Goal: Information Seeking & Learning: Learn about a topic

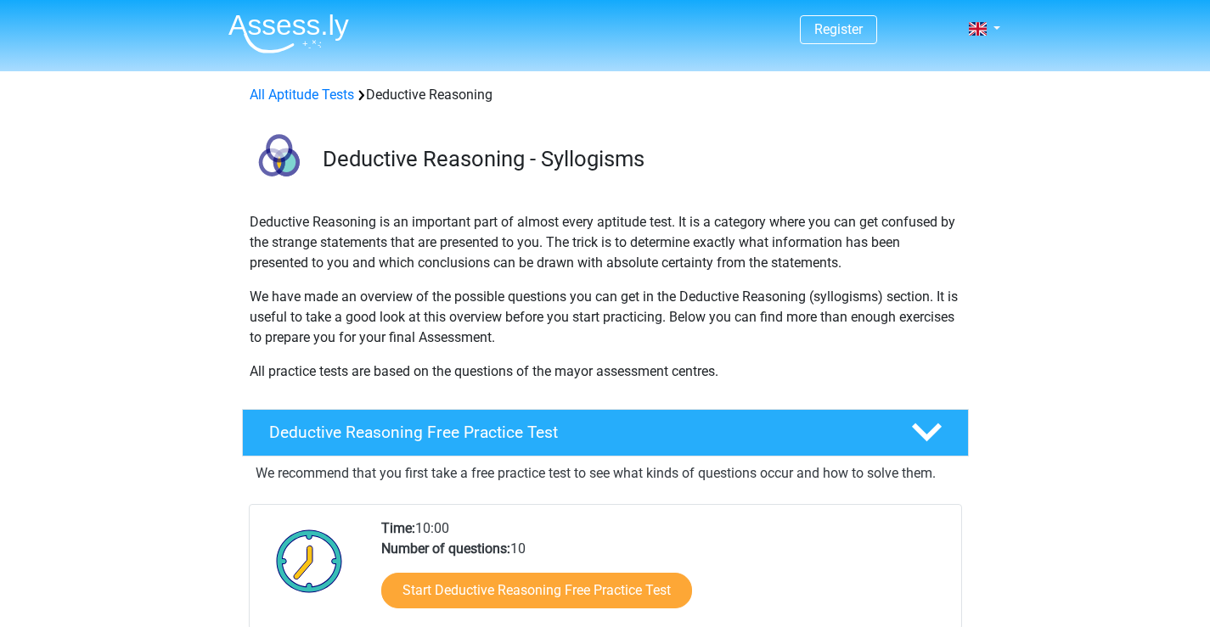
scroll to position [340, 0]
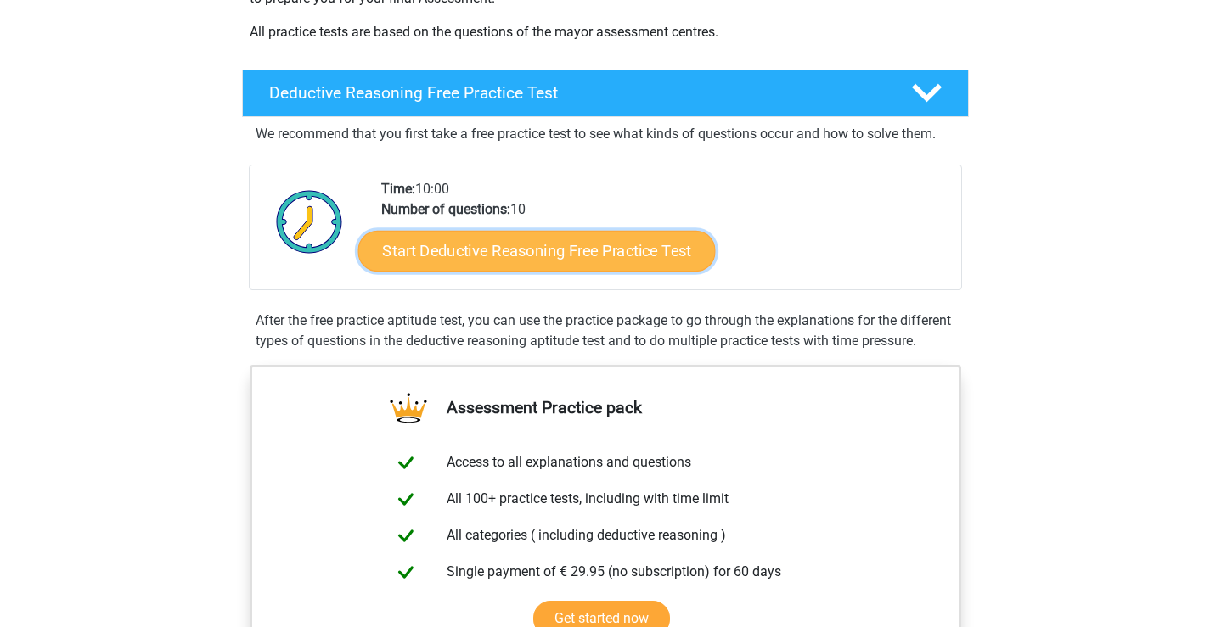
click at [566, 256] on link "Start Deductive Reasoning Free Practice Test" at bounding box center [535, 250] width 357 height 41
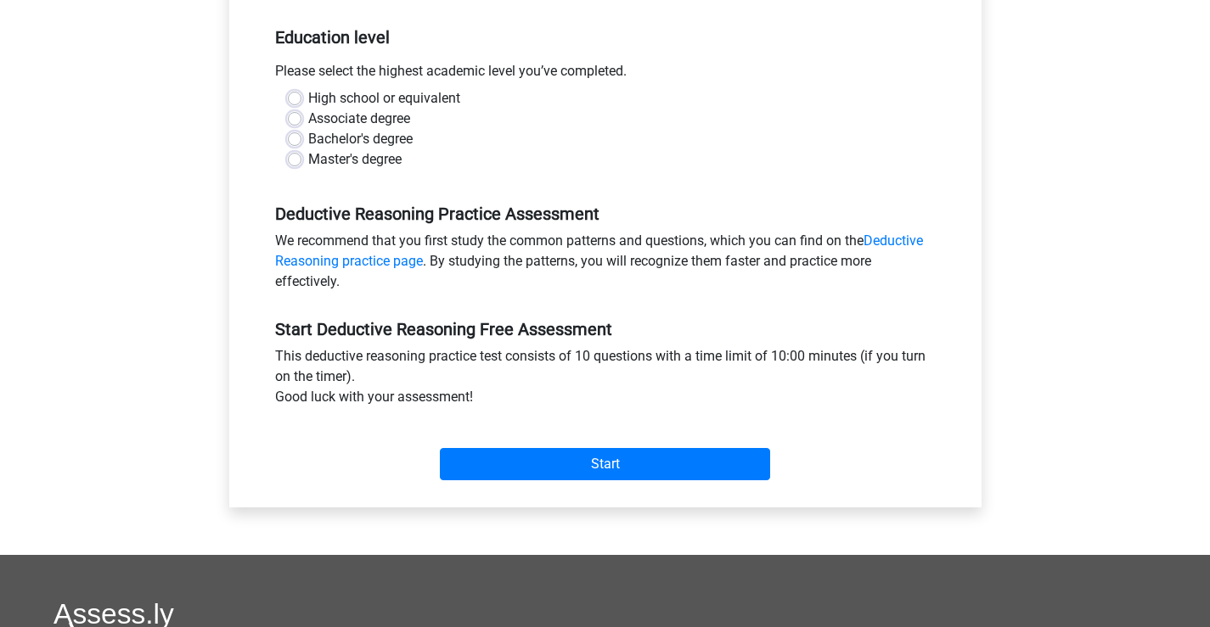
scroll to position [340, 0]
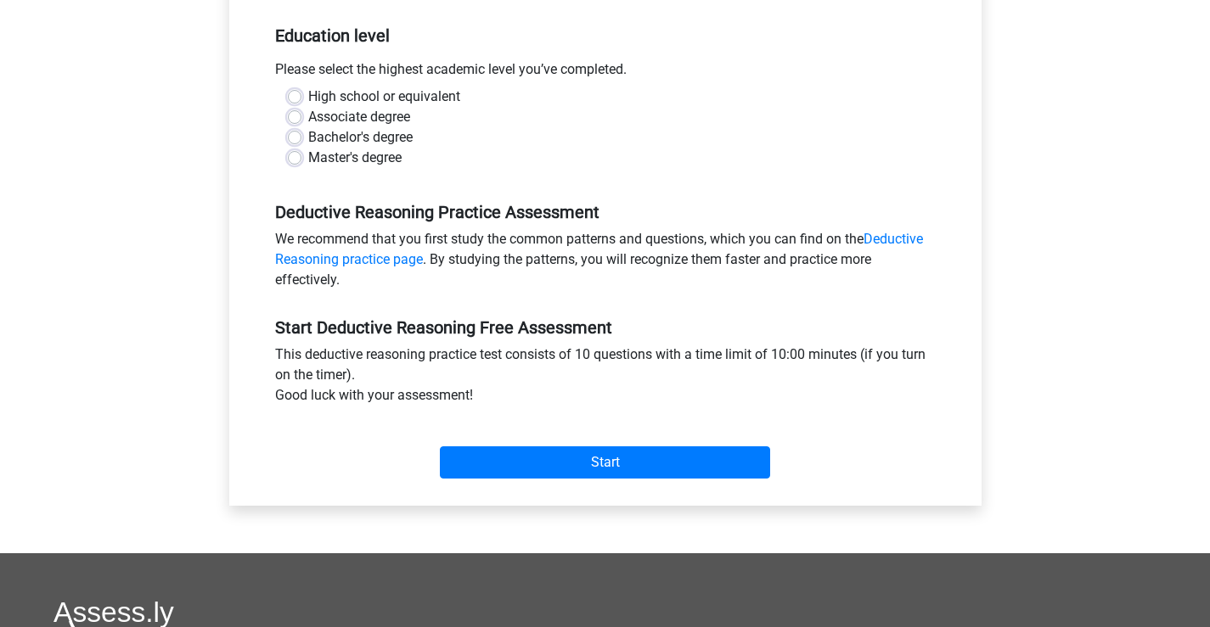
click at [463, 441] on div "Start" at bounding box center [605, 448] width 686 height 59
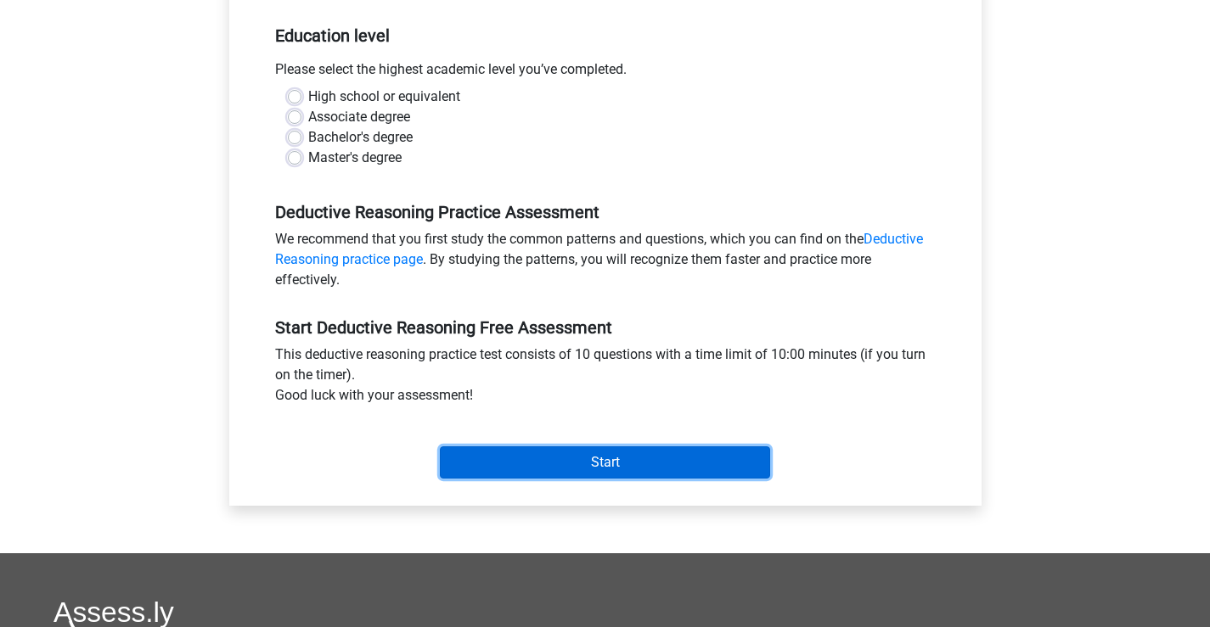
click at [464, 458] on input "Start" at bounding box center [605, 463] width 330 height 32
click at [560, 477] on input "Start" at bounding box center [605, 463] width 330 height 32
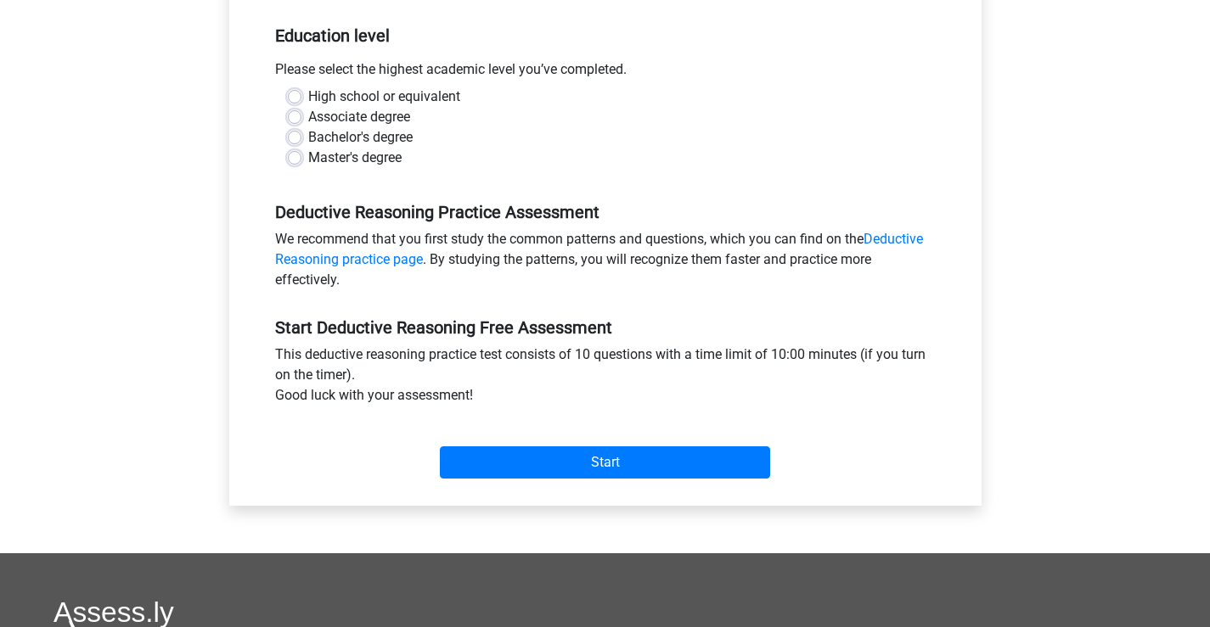
click at [308, 157] on label "Master's degree" at bounding box center [354, 158] width 93 height 20
click at [294, 157] on input "Master's degree" at bounding box center [295, 156] width 14 height 17
radio input "true"
click at [308, 141] on label "Bachelor's degree" at bounding box center [360, 137] width 104 height 20
click at [299, 141] on input "Bachelor's degree" at bounding box center [295, 135] width 14 height 17
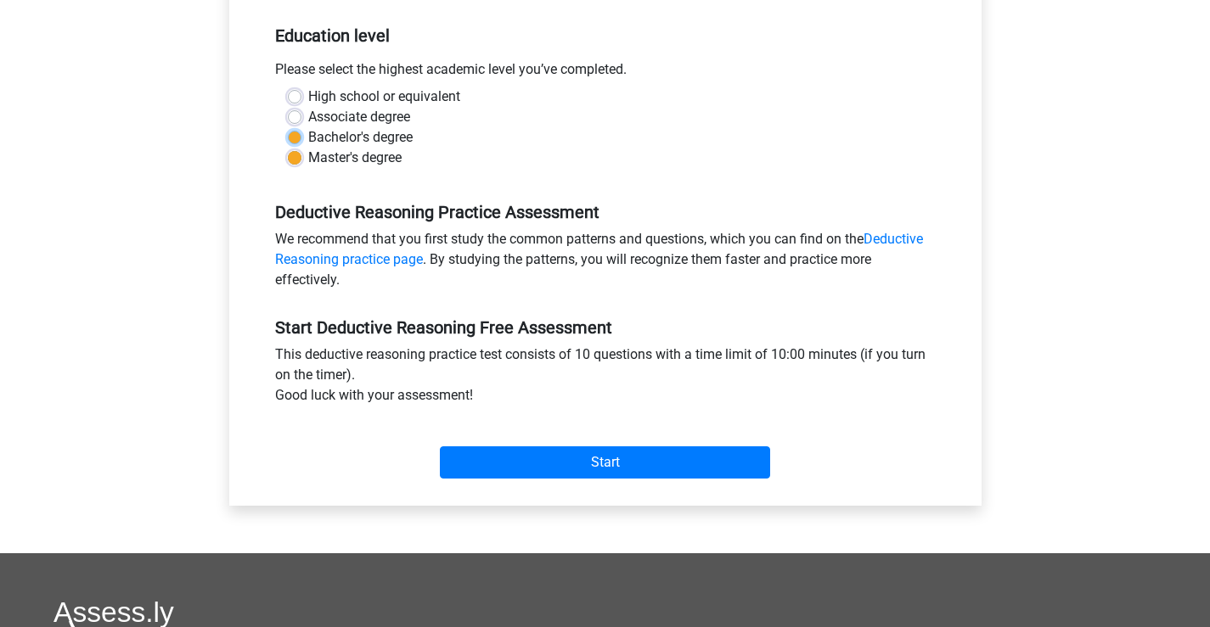
radio input "true"
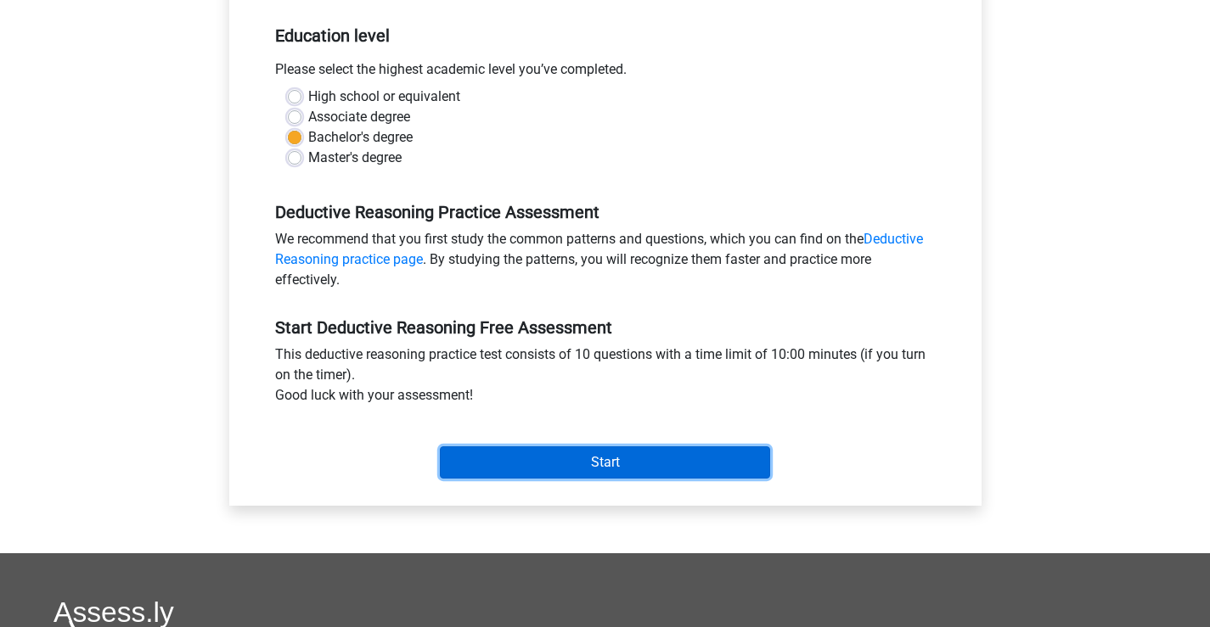
drag, startPoint x: 618, startPoint y: 478, endPoint x: 628, endPoint y: 458, distance: 22.0
click at [624, 464] on input "Start" at bounding box center [605, 463] width 330 height 32
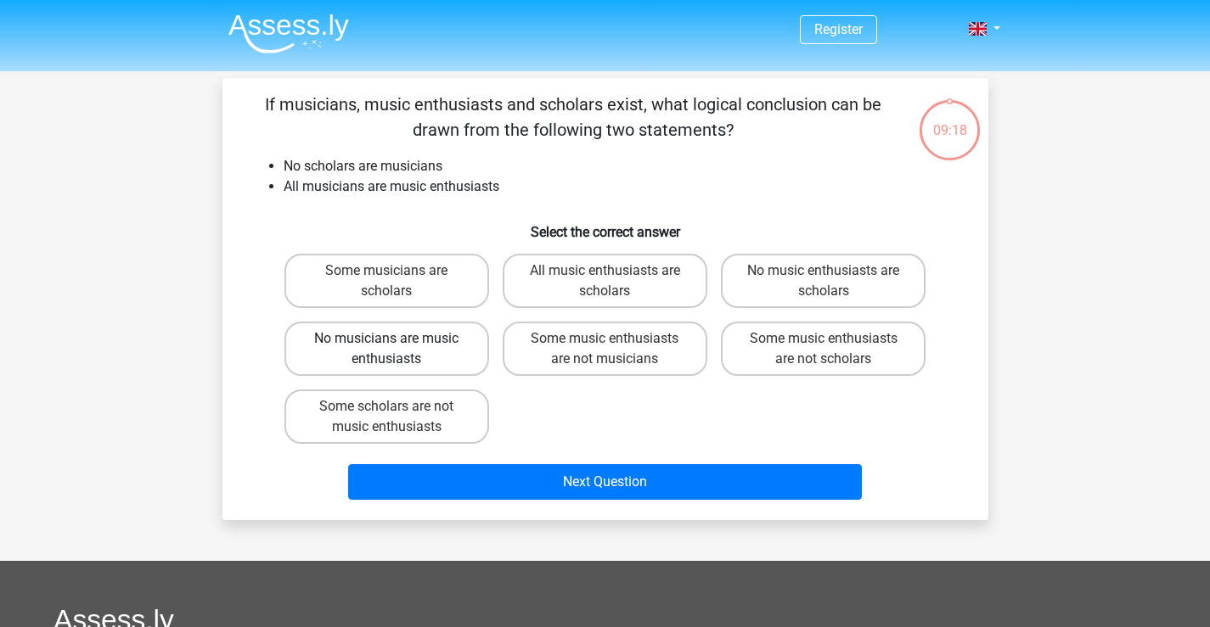
click at [421, 348] on label "No musicians are music enthusiasts" at bounding box center [386, 349] width 205 height 54
click at [397, 348] on input "No musicians are music enthusiasts" at bounding box center [391, 344] width 11 height 11
radio input "true"
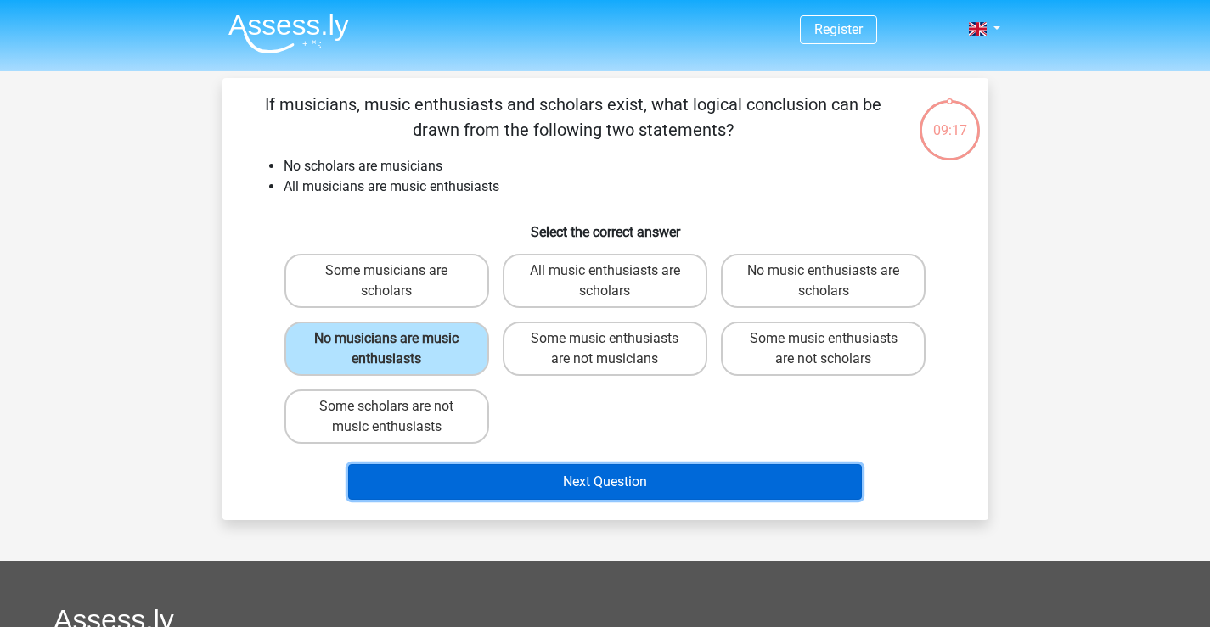
click at [586, 477] on button "Next Question" at bounding box center [605, 482] width 514 height 36
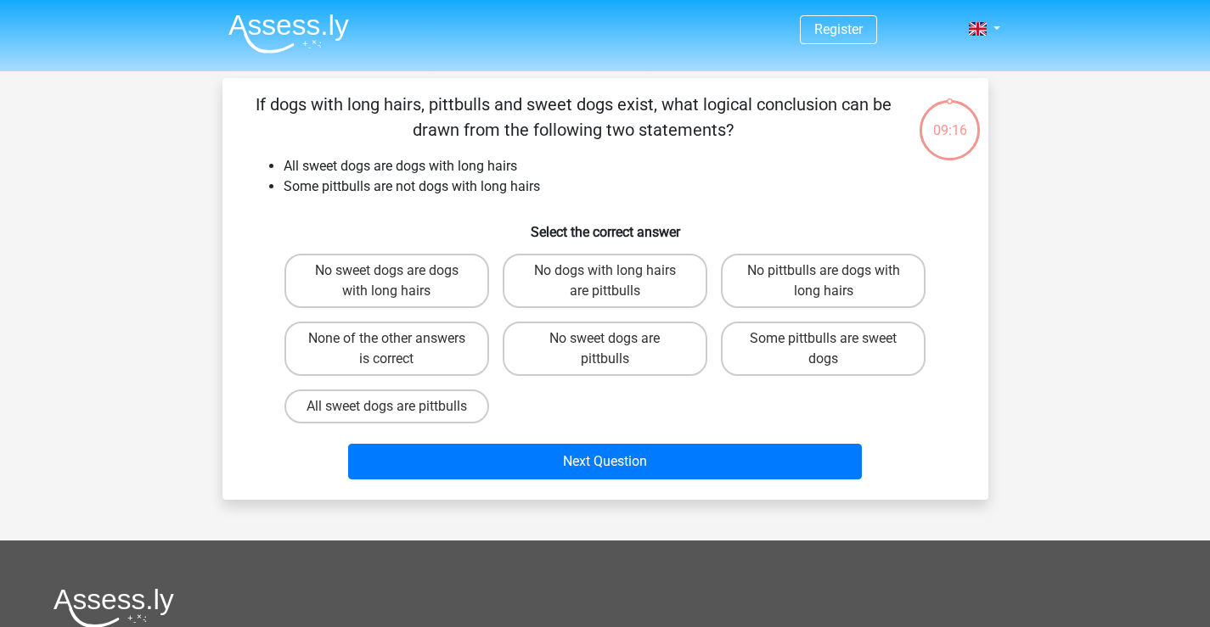
scroll to position [78, 0]
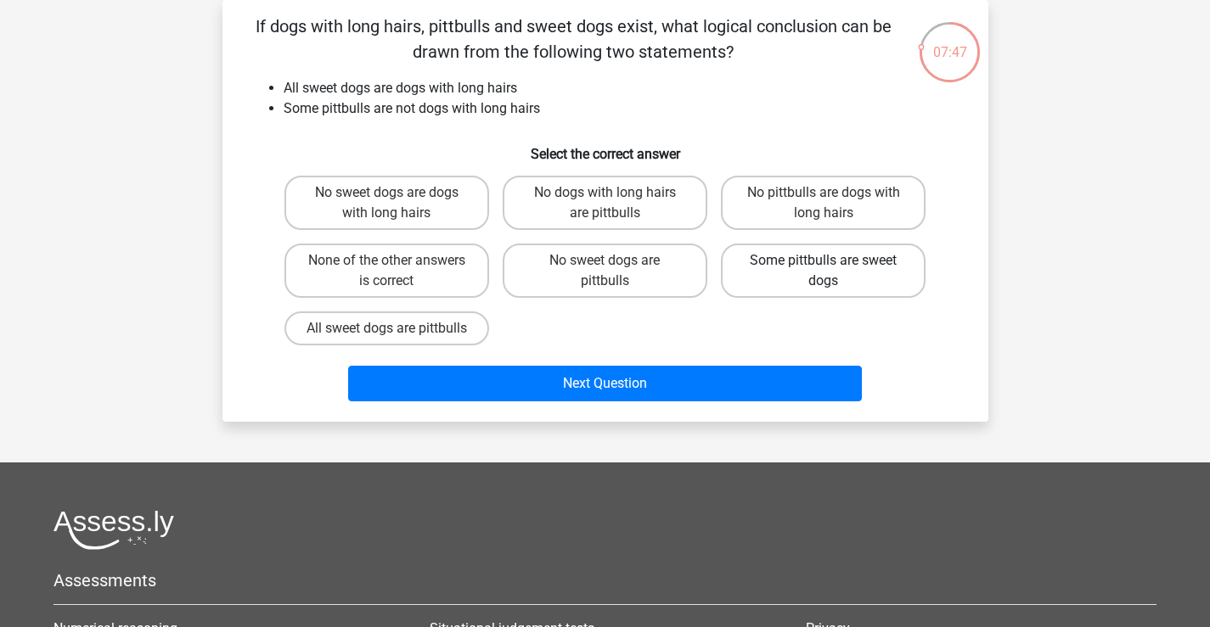
click at [789, 245] on label "Some pittbulls are sweet dogs" at bounding box center [823, 271] width 205 height 54
click at [823, 261] on input "Some pittbulls are sweet dogs" at bounding box center [828, 266] width 11 height 11
radio input "true"
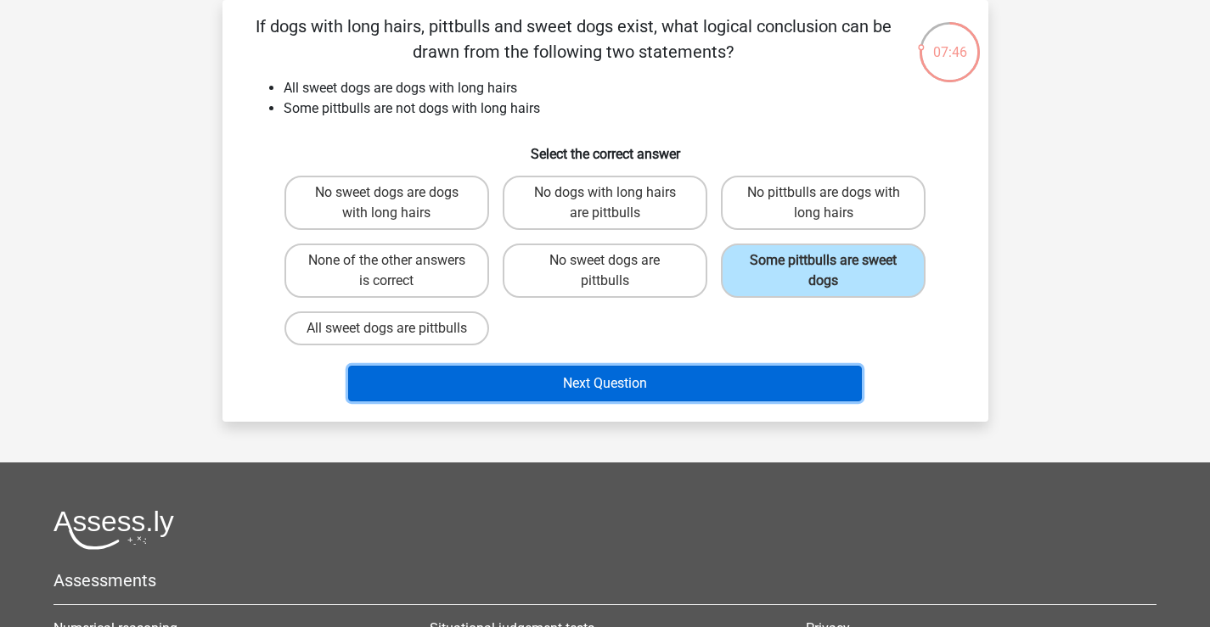
click at [599, 387] on button "Next Question" at bounding box center [605, 384] width 514 height 36
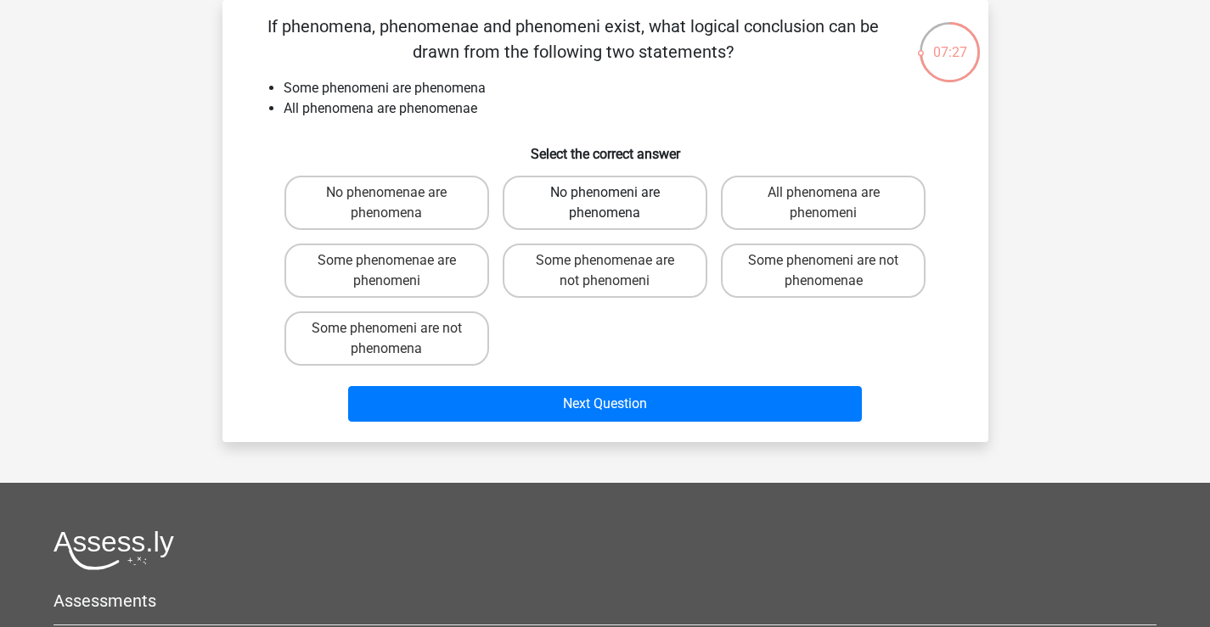
click at [640, 205] on label "No phenomeni are phenomena" at bounding box center [605, 203] width 205 height 54
click at [615, 204] on input "No phenomeni are phenomena" at bounding box center [609, 198] width 11 height 11
radio input "true"
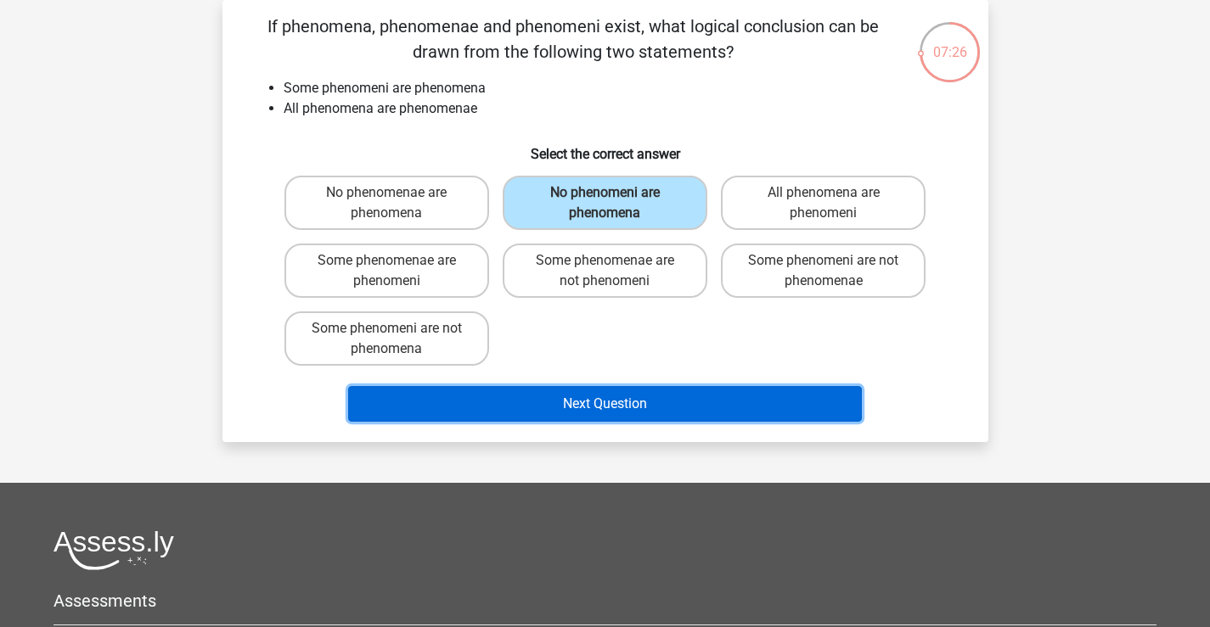
click at [639, 408] on button "Next Question" at bounding box center [605, 404] width 514 height 36
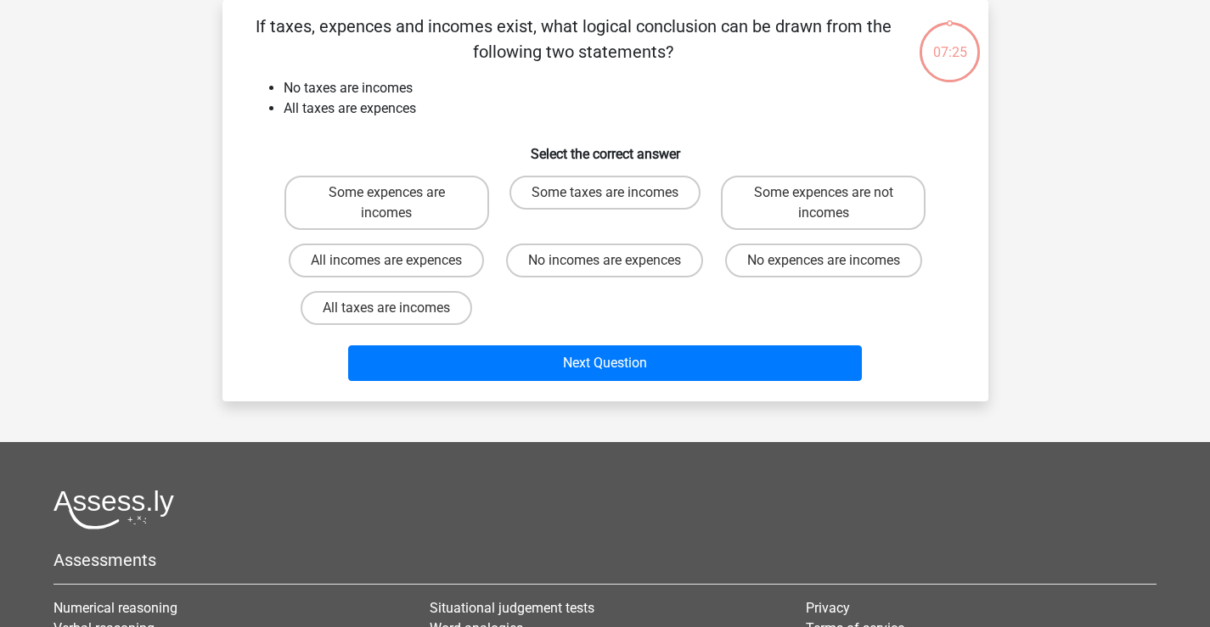
click at [595, 235] on div "Some taxes are incomes" at bounding box center [605, 203] width 218 height 68
click at [600, 192] on label "Some taxes are incomes" at bounding box center [604, 193] width 191 height 34
click at [604, 193] on input "Some taxes are incomes" at bounding box center [609, 198] width 11 height 11
radio input "true"
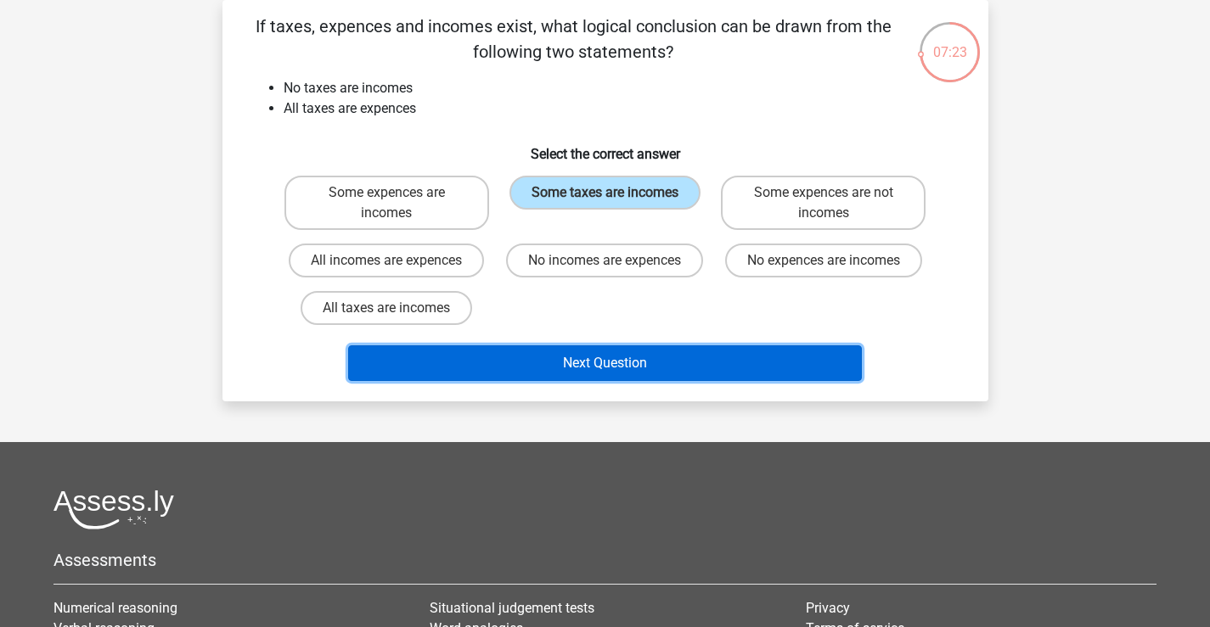
click at [611, 369] on button "Next Question" at bounding box center [605, 364] width 514 height 36
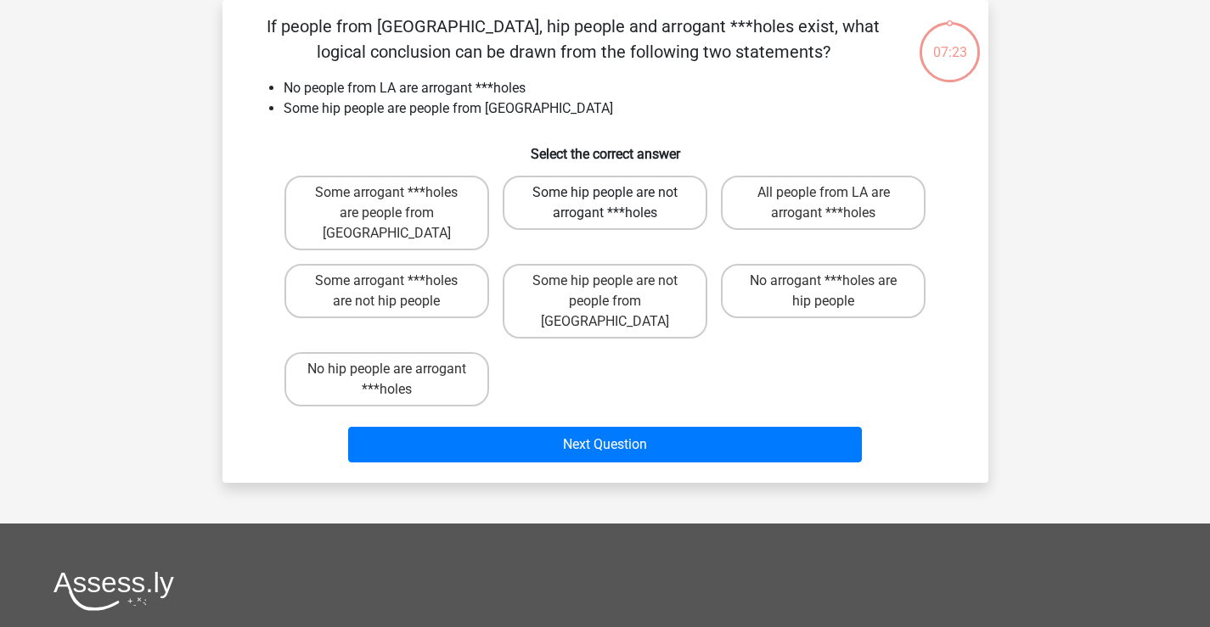
click at [619, 192] on label "Some hip people are not arrogant ***holes" at bounding box center [605, 203] width 205 height 54
click at [615, 193] on input "Some hip people are not arrogant ***holes" at bounding box center [609, 198] width 11 height 11
radio input "true"
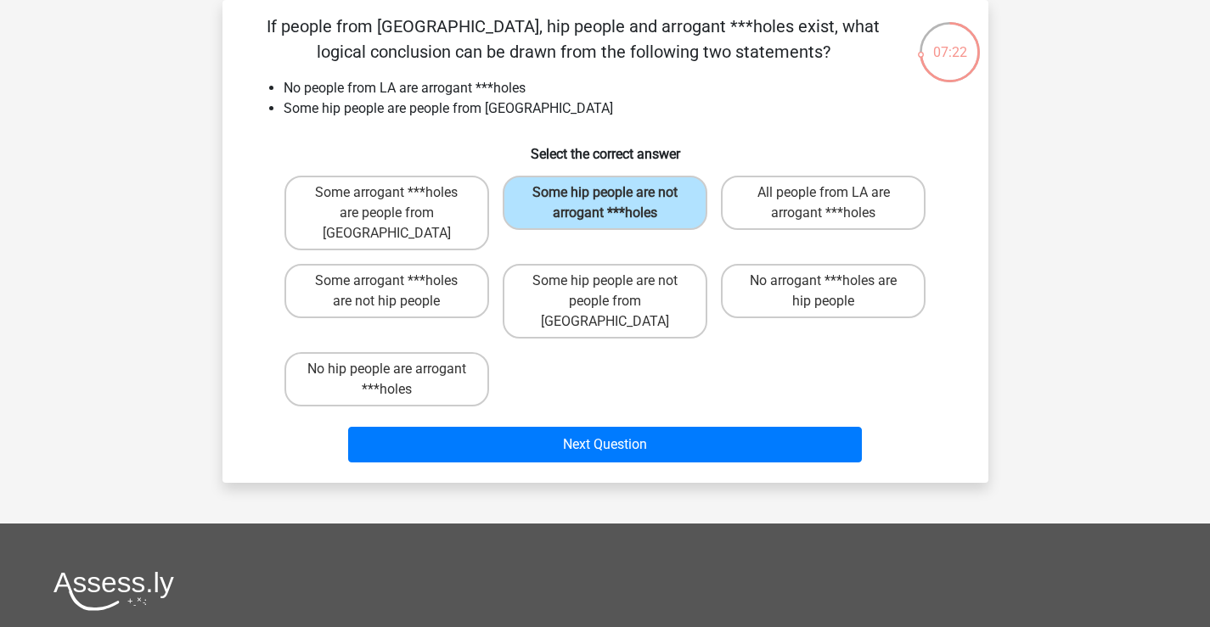
click at [641, 361] on div "Some arrogant ***holes are people from [GEOGRAPHIC_DATA] Some hip people are no…" at bounding box center [605, 291] width 655 height 245
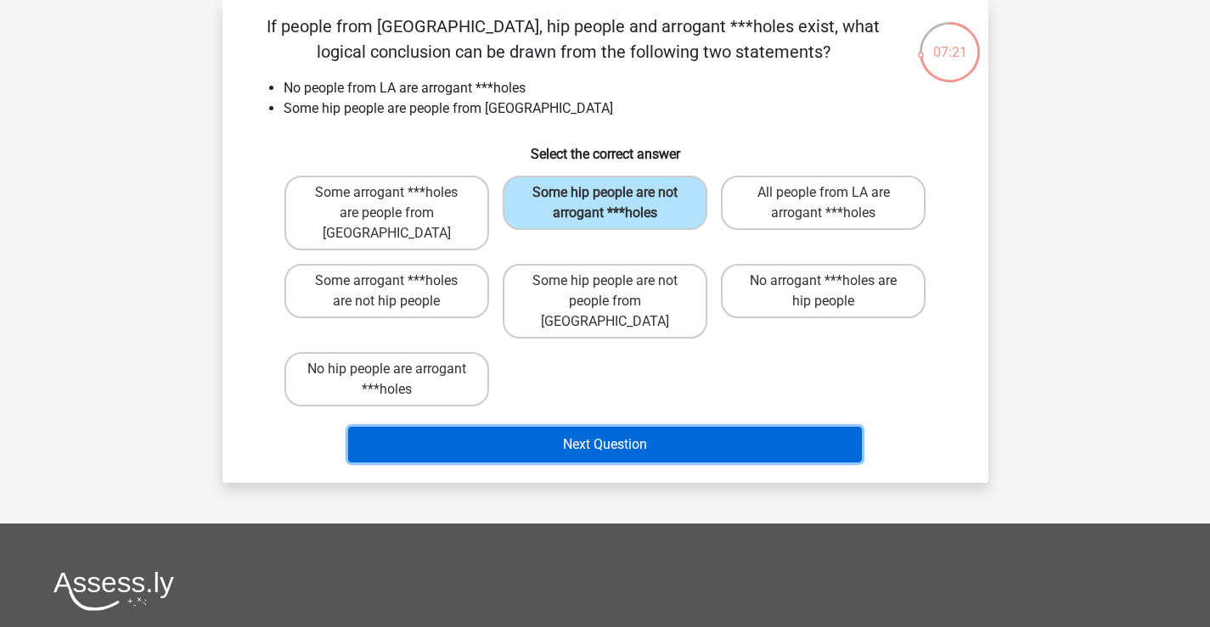
click at [636, 427] on button "Next Question" at bounding box center [605, 445] width 514 height 36
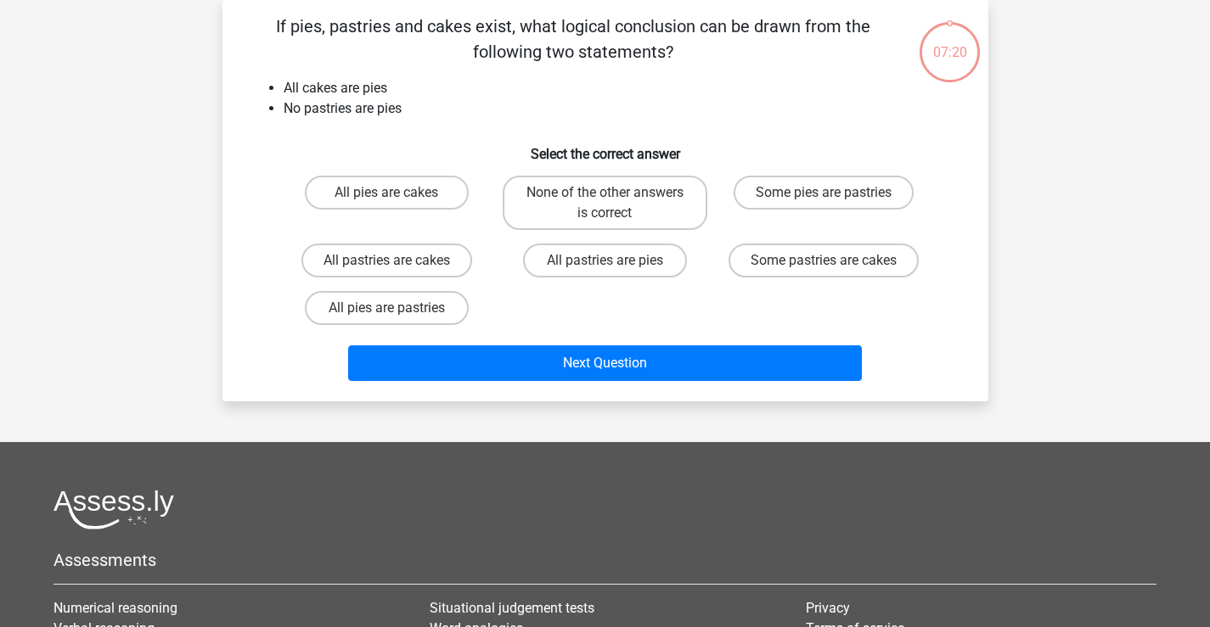
click at [623, 183] on label "None of the other answers is correct" at bounding box center [605, 203] width 205 height 54
click at [615, 193] on input "None of the other answers is correct" at bounding box center [609, 198] width 11 height 11
radio input "true"
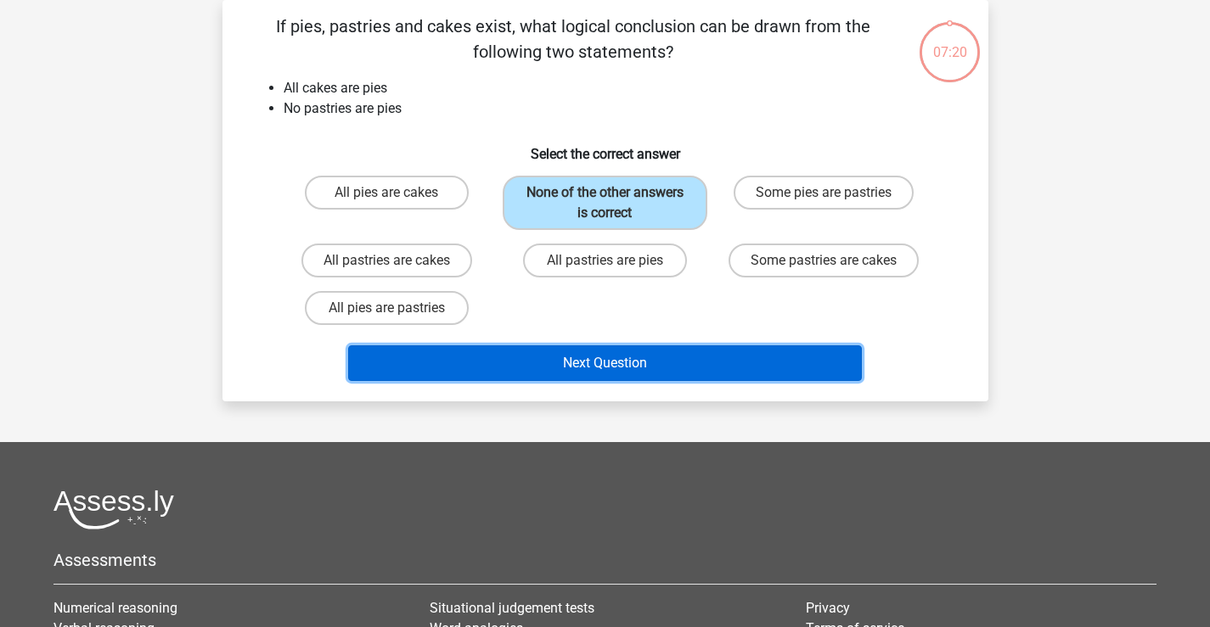
click at [631, 361] on button "Next Question" at bounding box center [605, 364] width 514 height 36
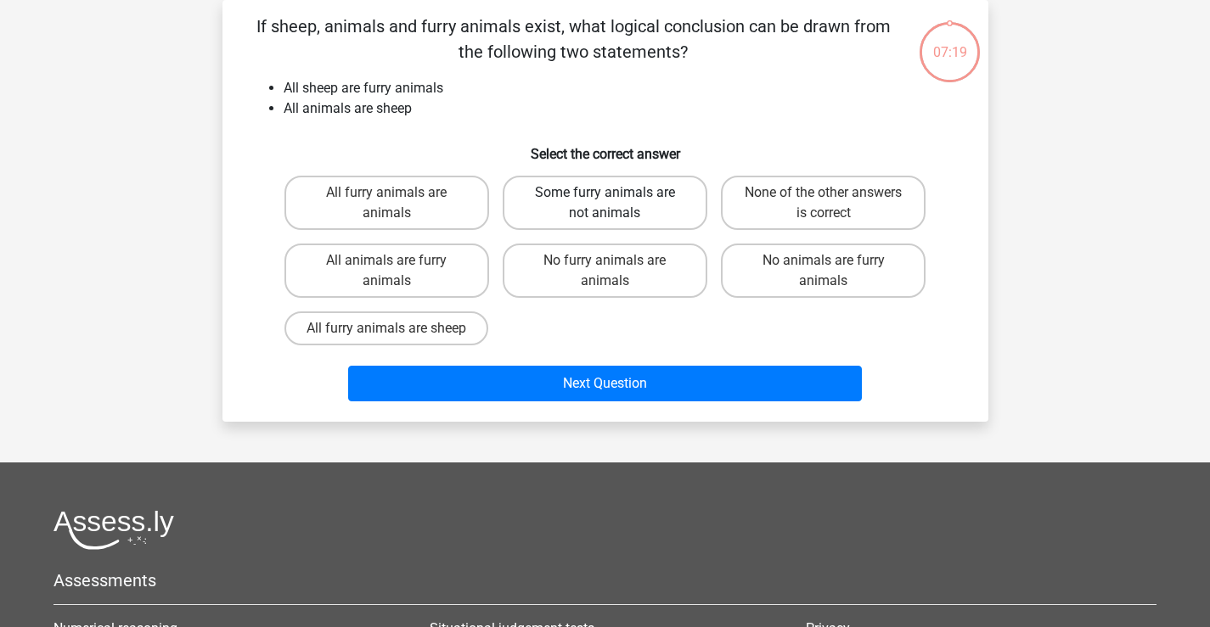
click at [623, 205] on label "Some furry animals are not animals" at bounding box center [605, 203] width 205 height 54
click at [615, 204] on input "Some furry animals are not animals" at bounding box center [609, 198] width 11 height 11
radio input "true"
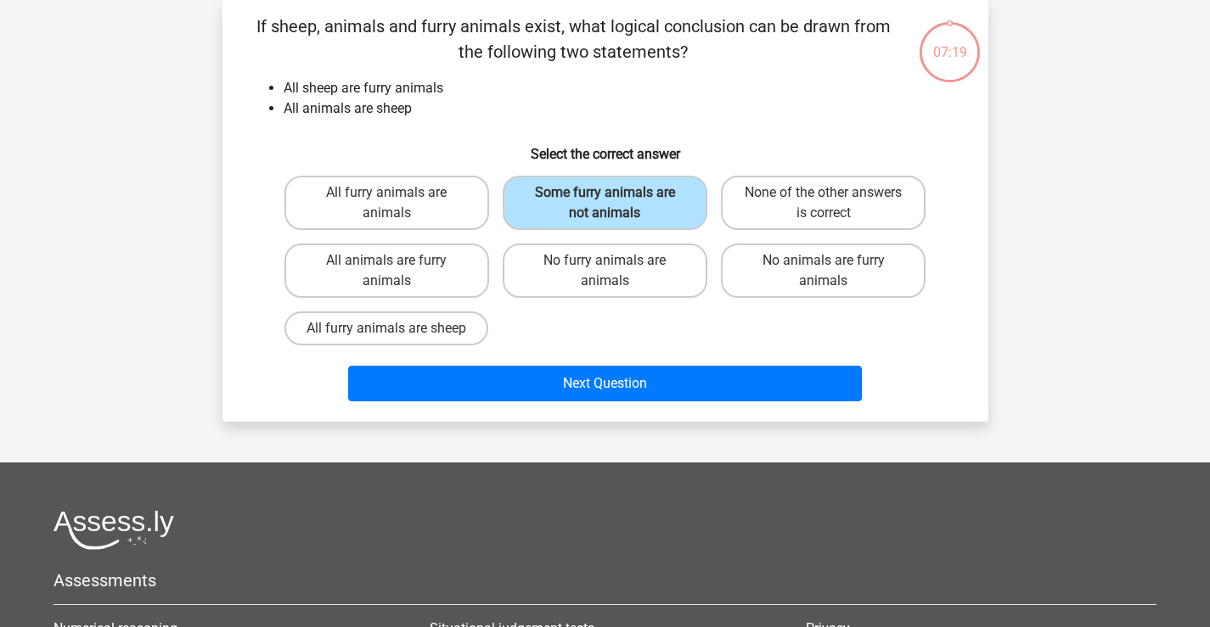
click at [611, 344] on div "All furry animals are animals Some furry animals are not animals None of the ot…" at bounding box center [605, 260] width 655 height 183
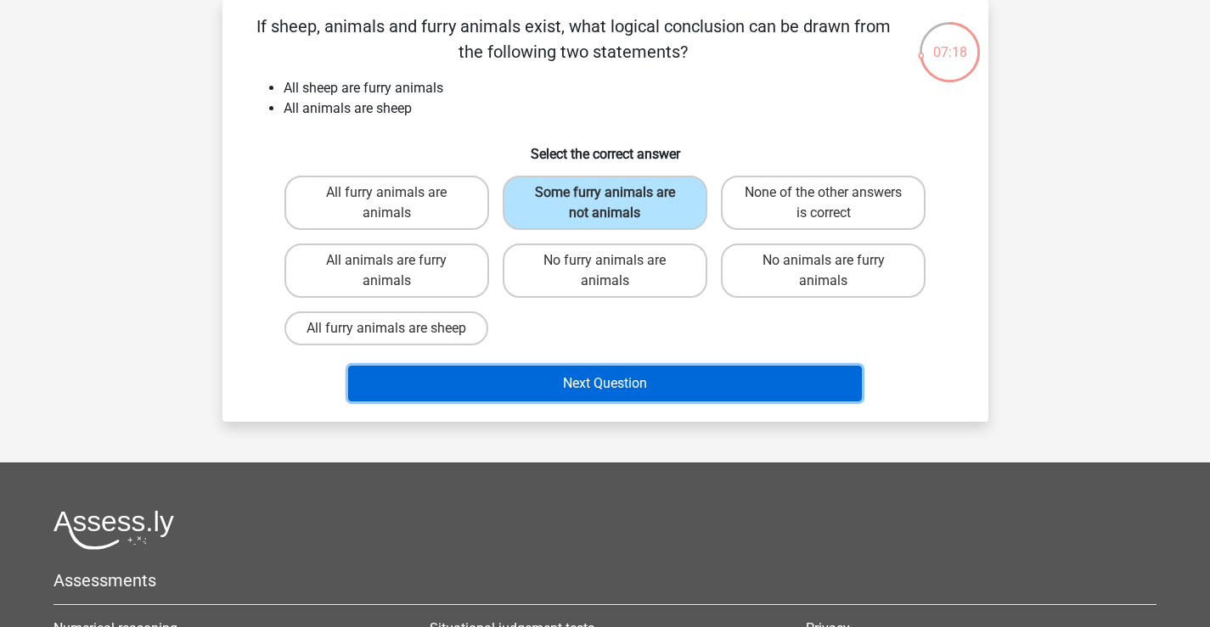
click at [616, 372] on button "Next Question" at bounding box center [605, 384] width 514 height 36
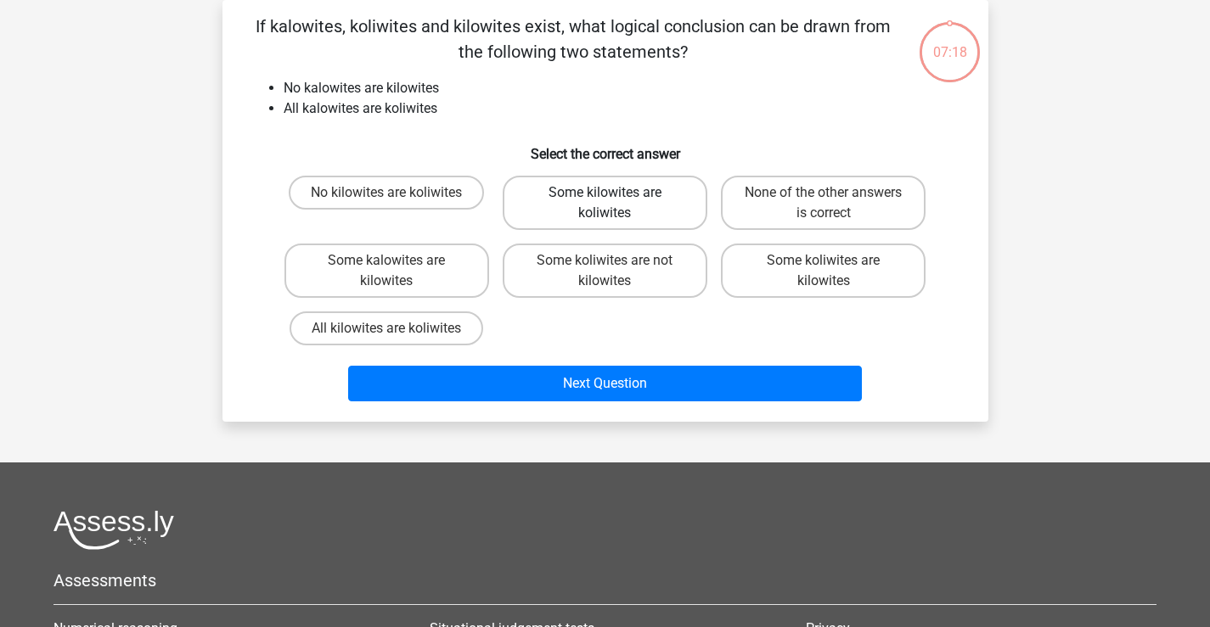
click at [605, 187] on label "Some kilowites are koliwites" at bounding box center [605, 203] width 205 height 54
click at [605, 193] on input "Some kilowites are koliwites" at bounding box center [609, 198] width 11 height 11
radio input "true"
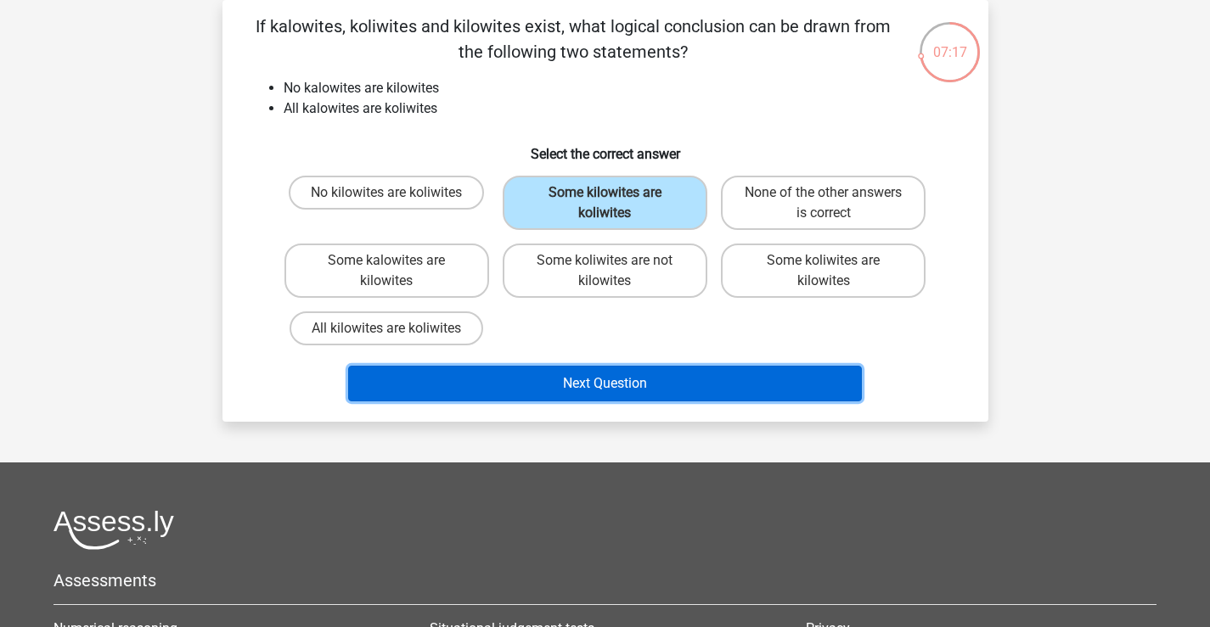
click at [610, 389] on button "Next Question" at bounding box center [605, 384] width 514 height 36
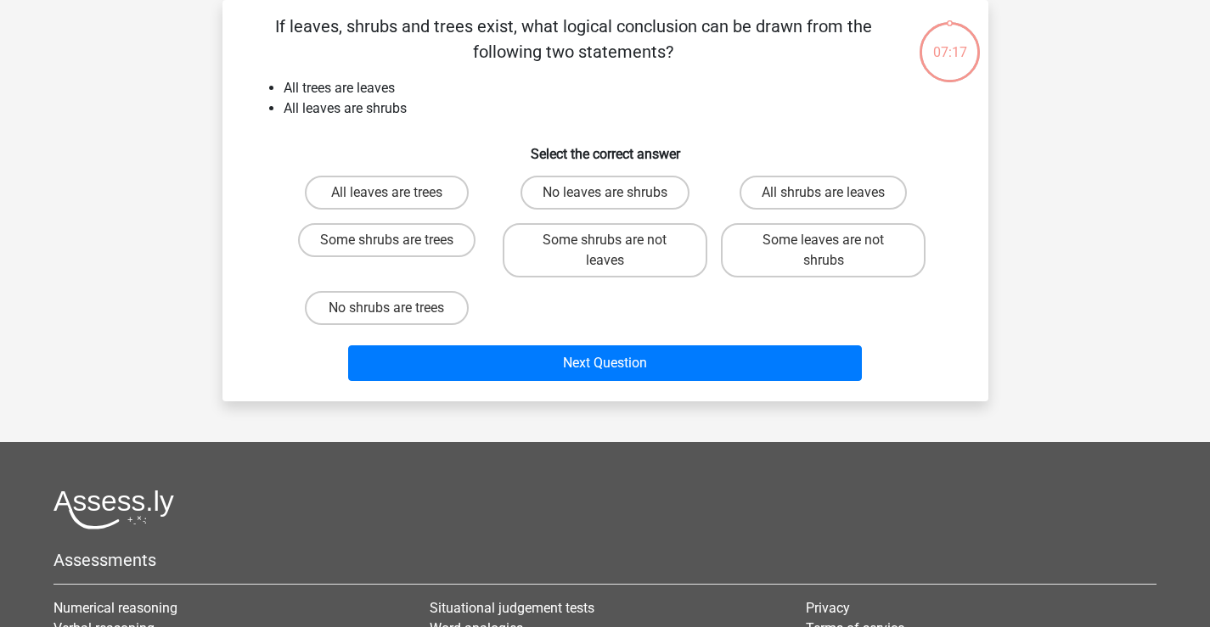
click at [608, 211] on div "No leaves are shrubs" at bounding box center [605, 193] width 218 height 48
drag, startPoint x: 603, startPoint y: 177, endPoint x: 580, endPoint y: 235, distance: 62.1
click at [602, 177] on label "No leaves are shrubs" at bounding box center [604, 193] width 169 height 34
click at [604, 193] on input "No leaves are shrubs" at bounding box center [609, 198] width 11 height 11
radio input "true"
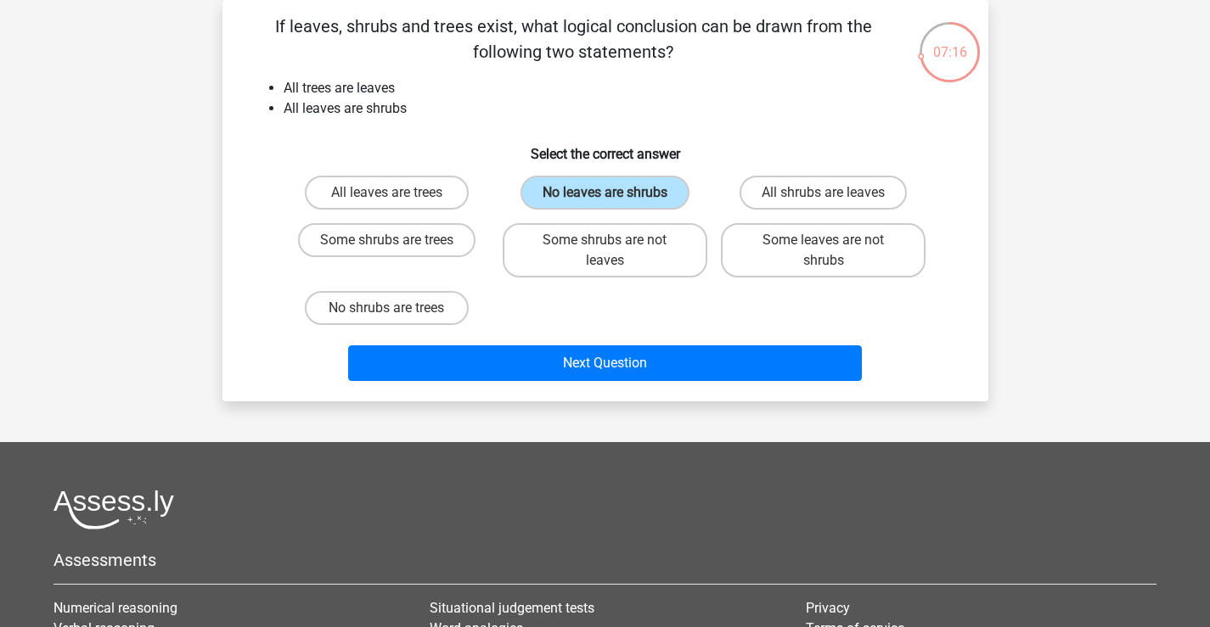
click at [592, 384] on div "Next Question" at bounding box center [605, 367] width 655 height 42
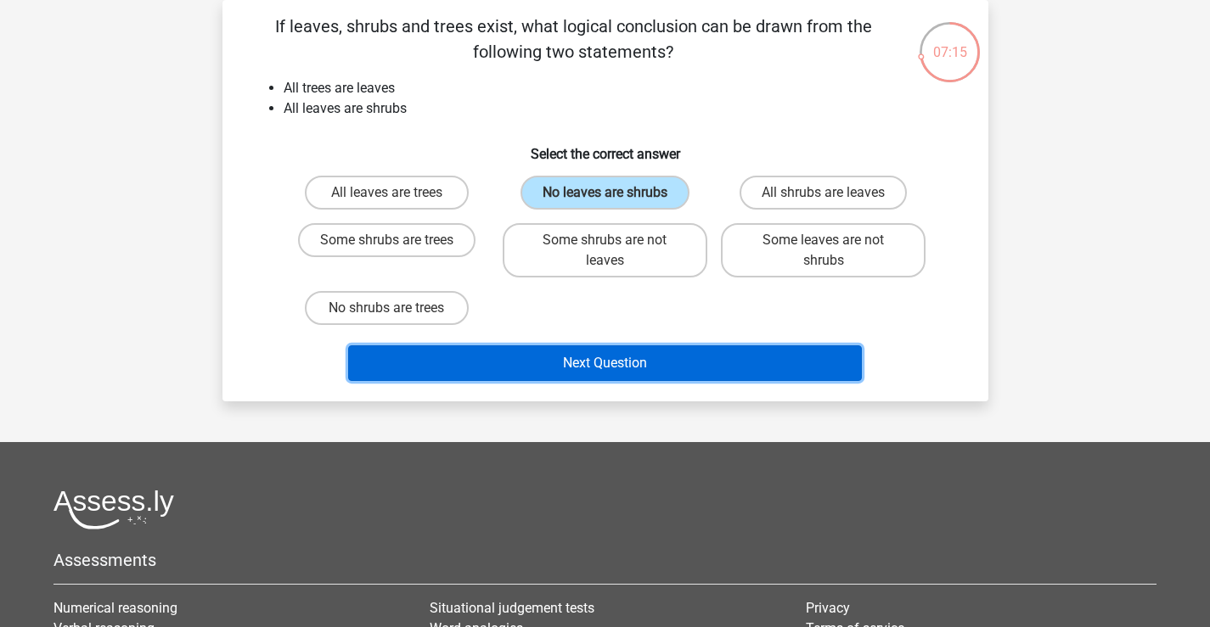
click at [595, 374] on button "Next Question" at bounding box center [605, 364] width 514 height 36
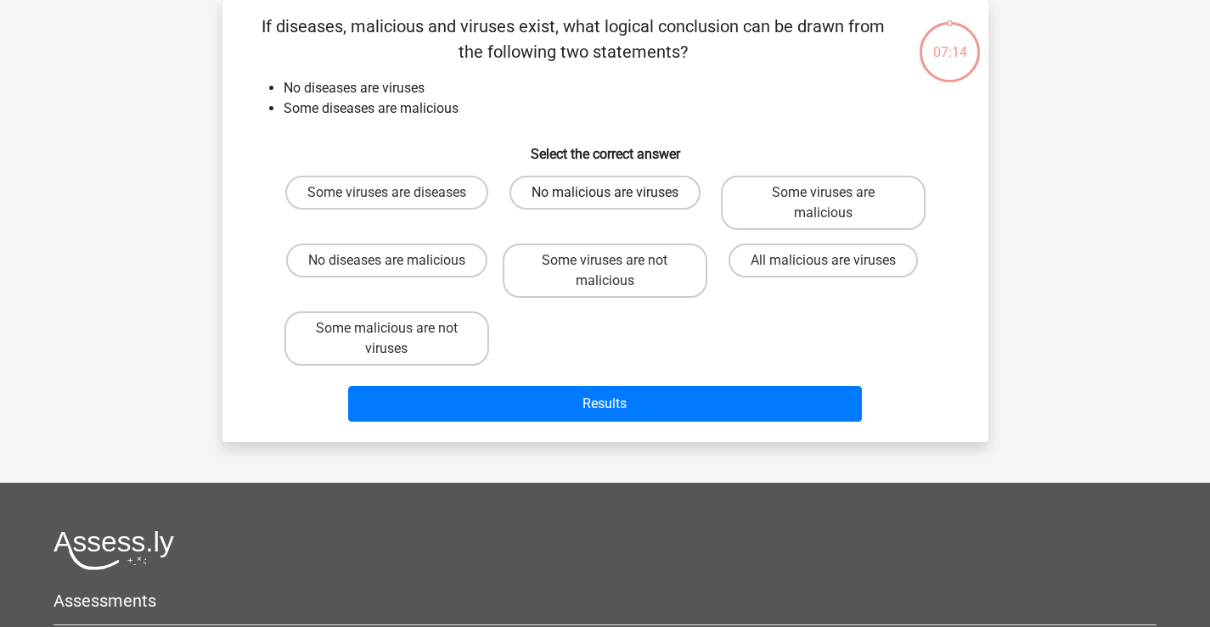
click at [605, 189] on label "No malicious are viruses" at bounding box center [604, 193] width 191 height 34
click at [605, 193] on input "No malicious are viruses" at bounding box center [609, 198] width 11 height 11
radio input "true"
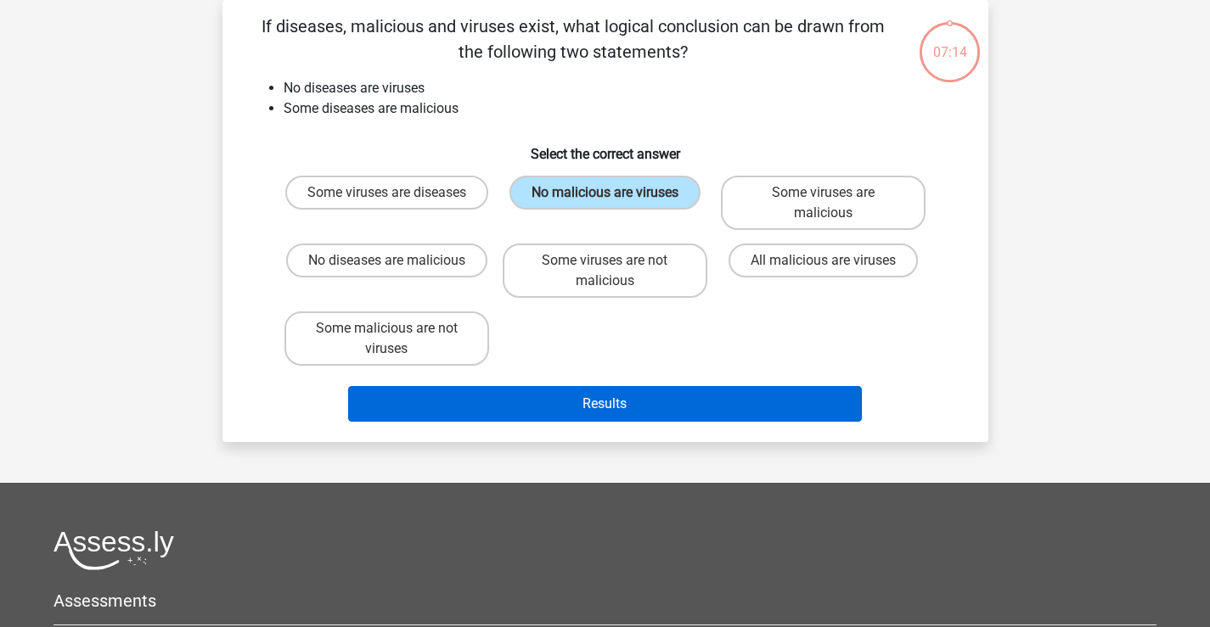
drag, startPoint x: 573, startPoint y: 375, endPoint x: 573, endPoint y: 386, distance: 11.0
click at [573, 386] on div "Results" at bounding box center [605, 401] width 711 height 56
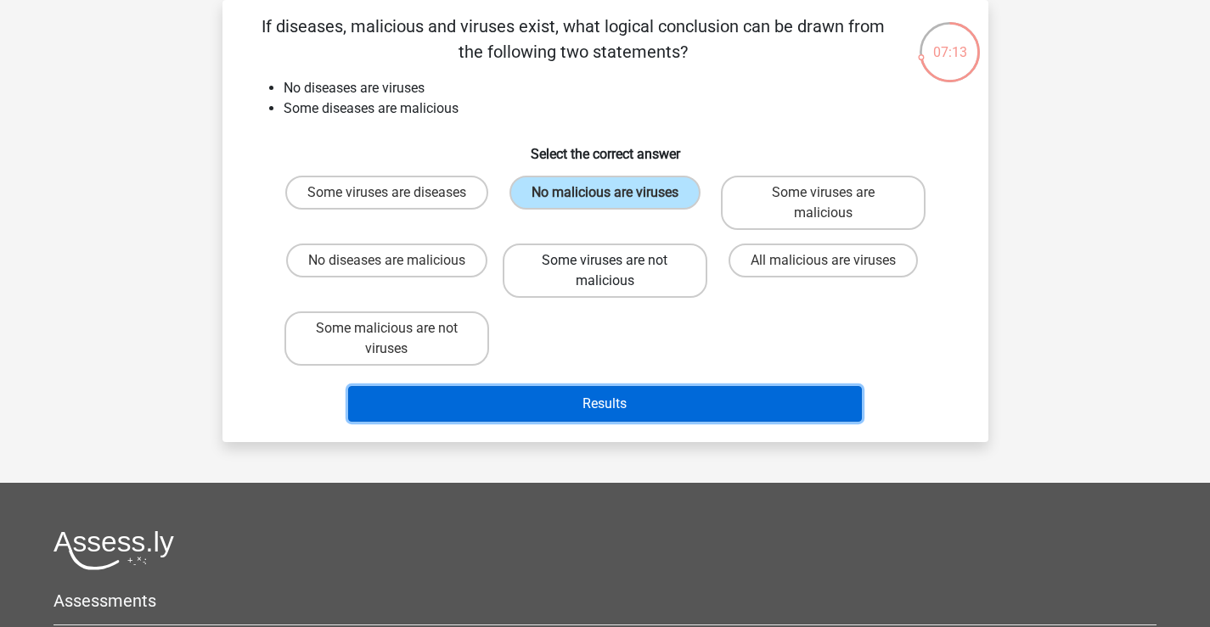
drag, startPoint x: 575, startPoint y: 392, endPoint x: 583, endPoint y: 281, distance: 111.5
click at [575, 385] on div "Results" at bounding box center [605, 401] width 711 height 56
click at [615, 403] on button "Results" at bounding box center [605, 404] width 514 height 36
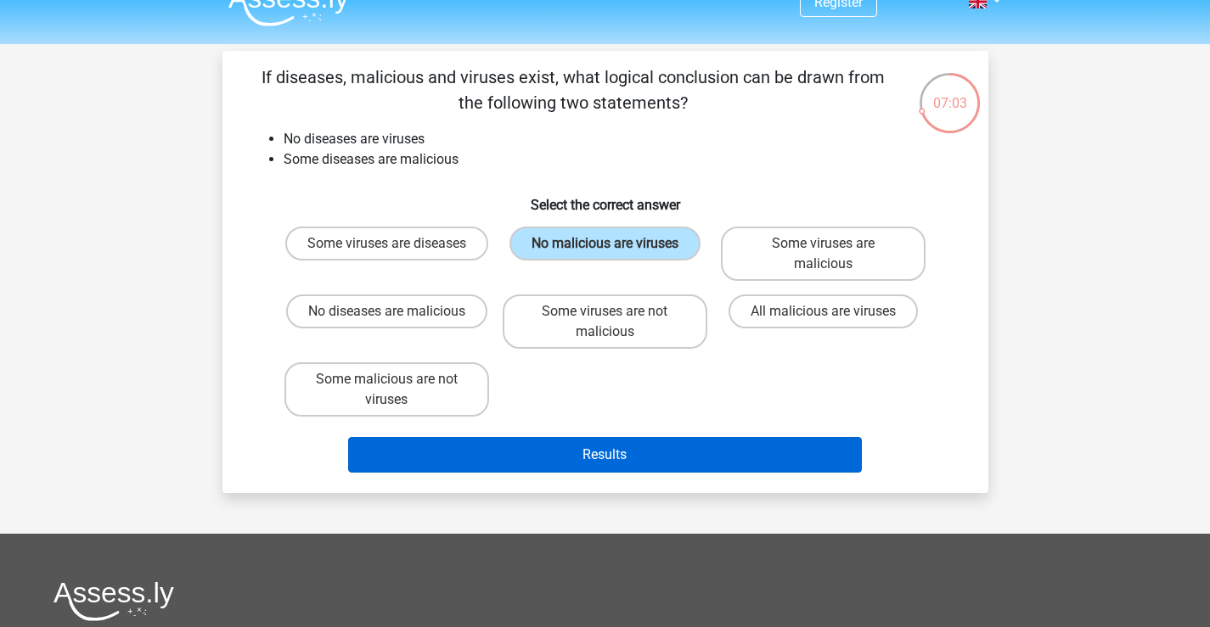
scroll to position [0, 0]
